Goal: Check status

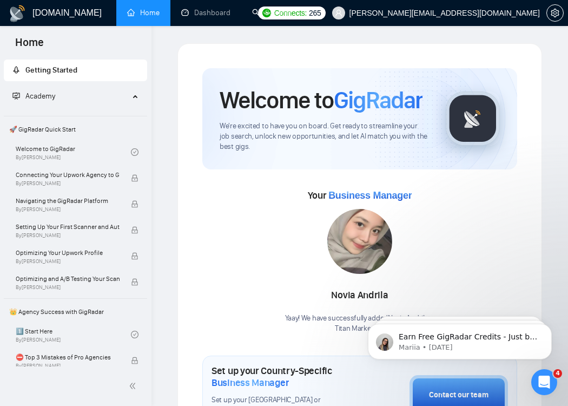
click at [144, 17] on link "Home" at bounding box center [143, 12] width 32 height 9
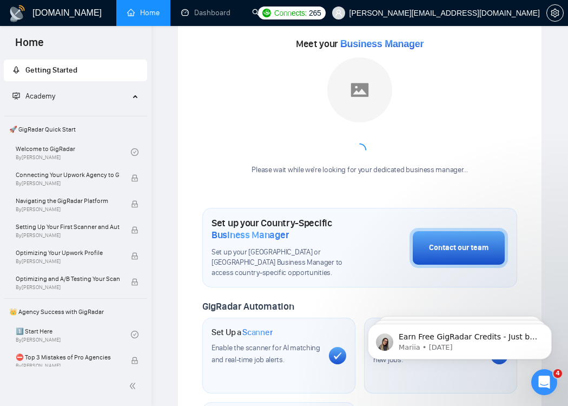
scroll to position [156, 0]
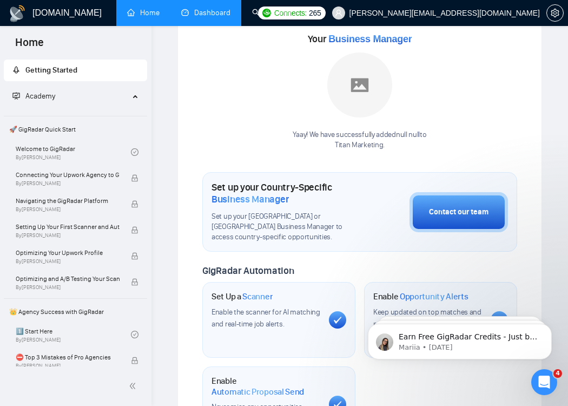
click at [208, 8] on link "Dashboard" at bounding box center [205, 12] width 49 height 9
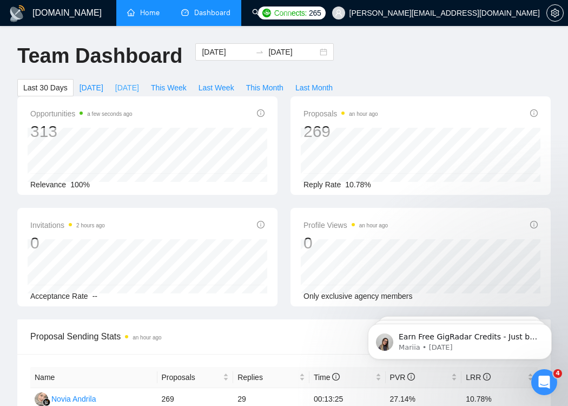
click at [127, 85] on span "[DATE]" at bounding box center [127, 88] width 24 height 12
type input "[DATE]"
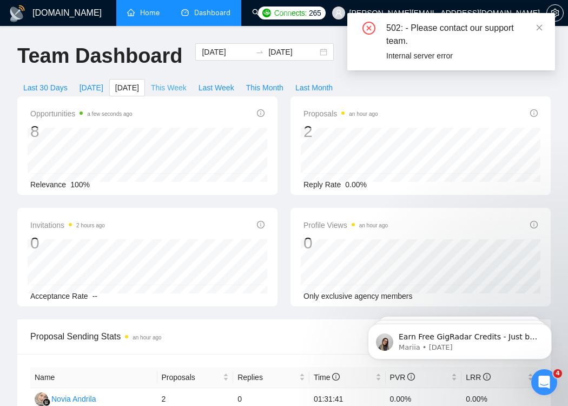
click at [178, 84] on span "This Week" at bounding box center [169, 88] width 36 height 12
type input "[DATE]"
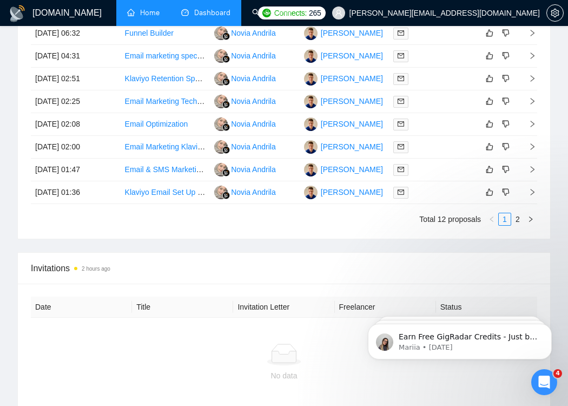
scroll to position [752, 0]
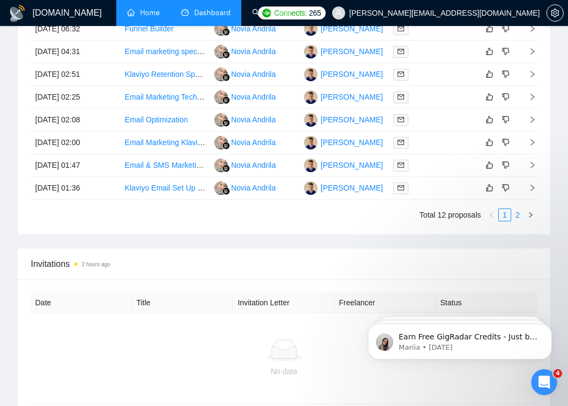
click at [519, 213] on link "2" at bounding box center [518, 215] width 12 height 12
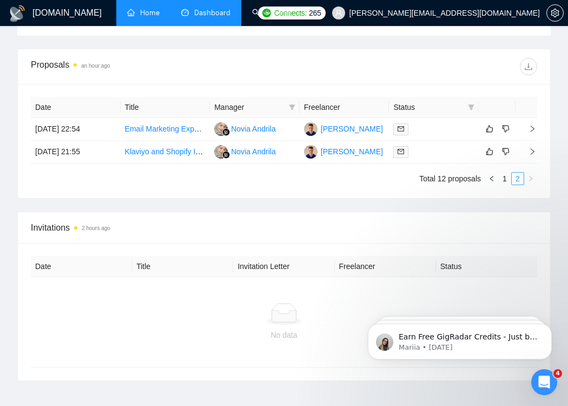
scroll to position [604, 0]
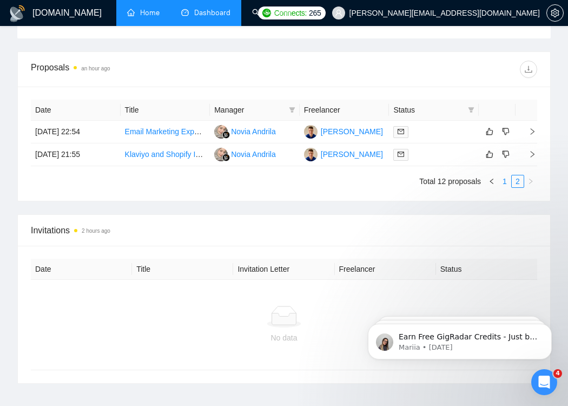
click at [503, 181] on link "1" at bounding box center [505, 181] width 12 height 12
